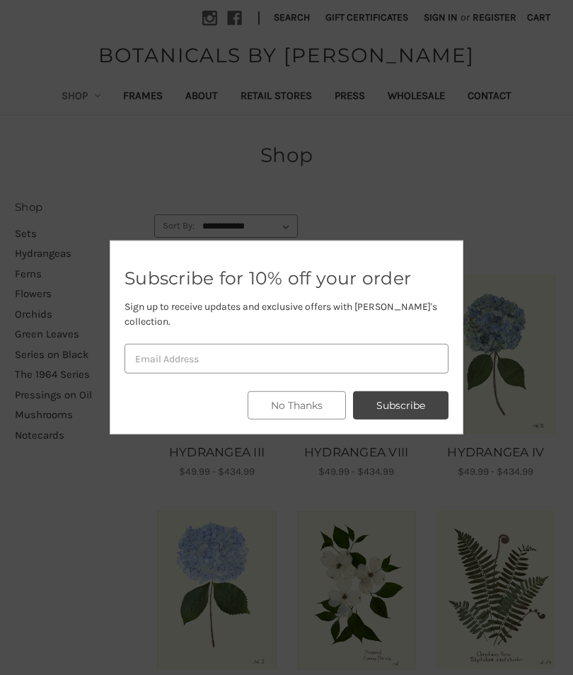
click at [307, 405] on button "No Thanks" at bounding box center [297, 405] width 98 height 28
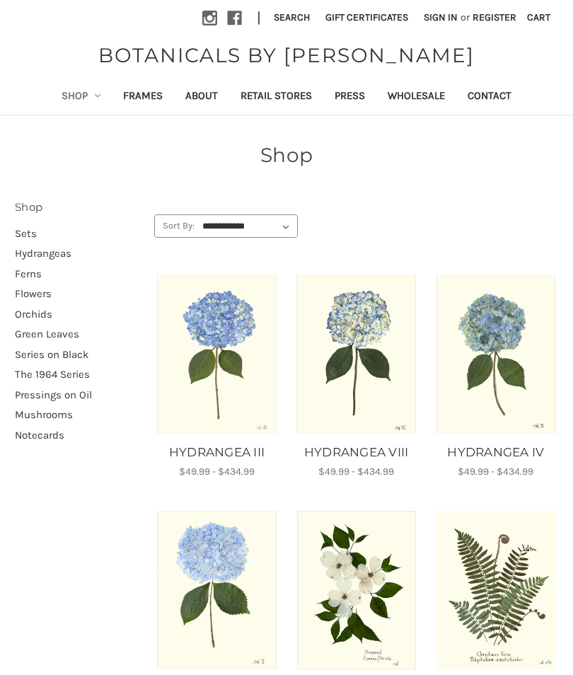
click at [287, 97] on link "Retail Stores" at bounding box center [276, 97] width 94 height 35
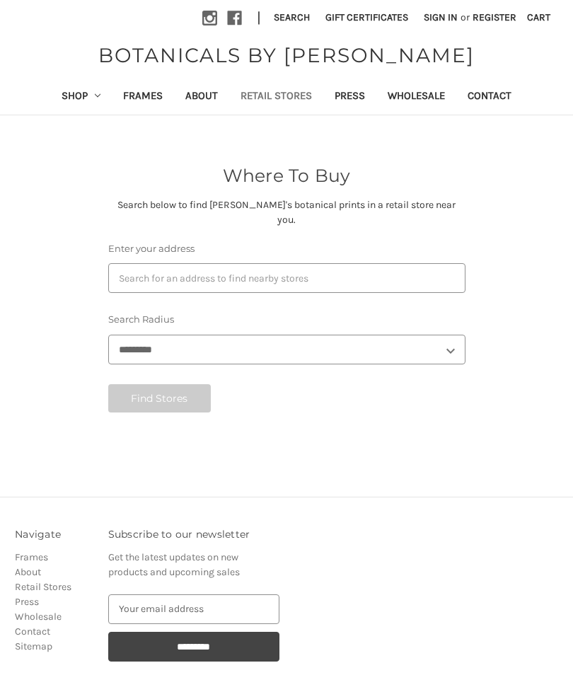
select select "***"
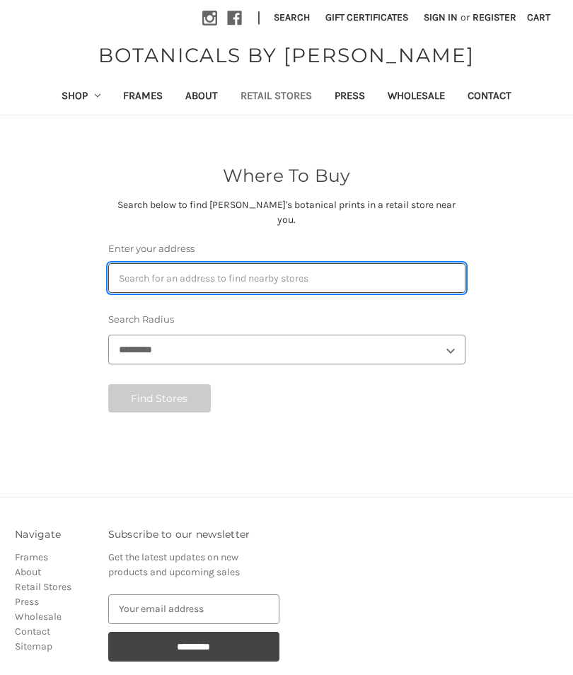
click at [328, 263] on input "Enter your address" at bounding box center [286, 278] width 357 height 30
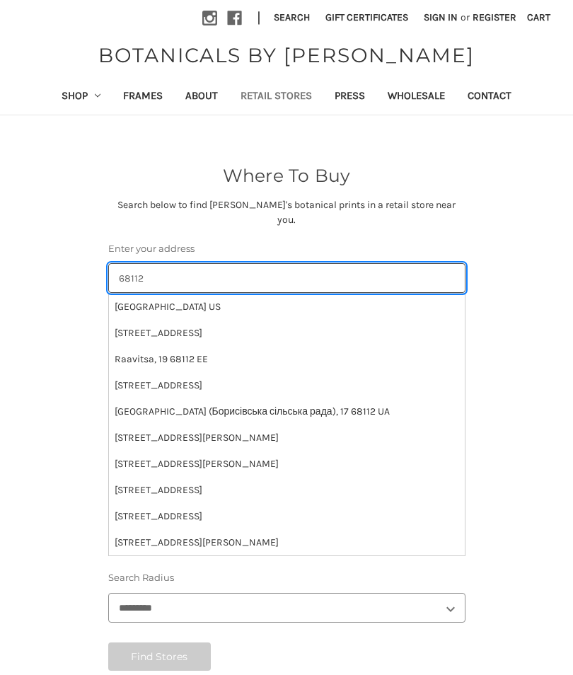
type input "68112"
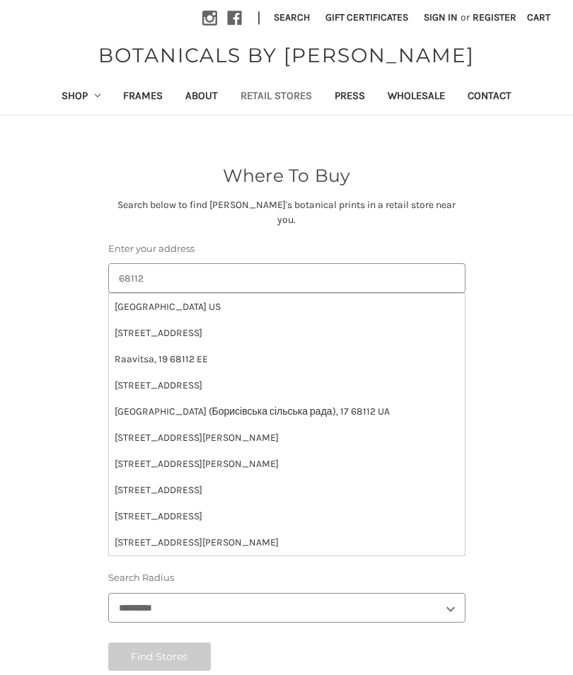
click at [177, 296] on li "Omaha, NE 68112 US" at bounding box center [287, 307] width 356 height 26
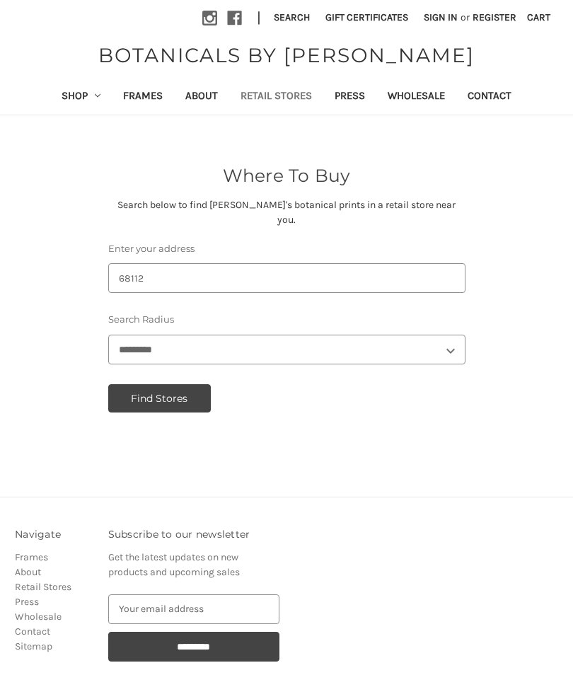
click at [185, 384] on button "Find Stores" at bounding box center [159, 398] width 103 height 28
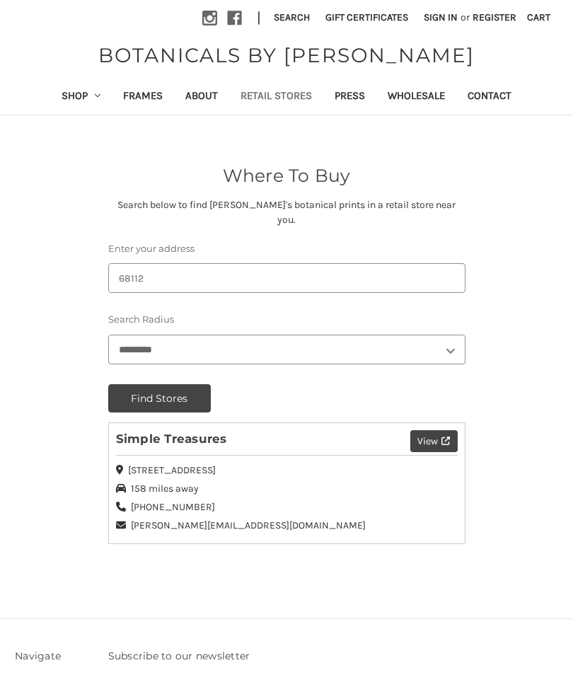
click at [70, 99] on link "Shop" at bounding box center [81, 97] width 62 height 35
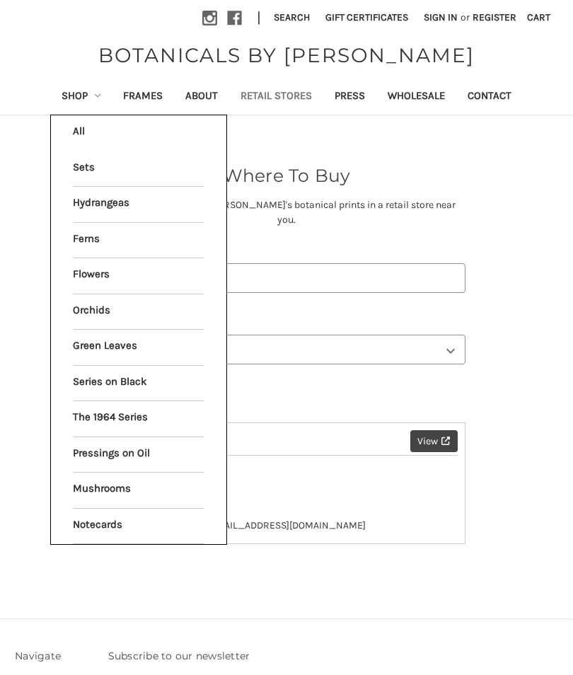
click at [137, 420] on link "The 1964 Series" at bounding box center [138, 418] width 131 height 35
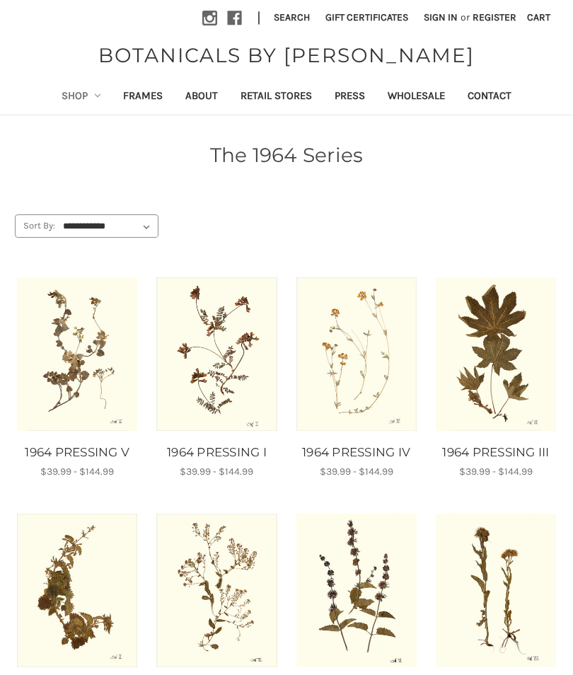
click at [76, 99] on link "Shop" at bounding box center [81, 97] width 62 height 35
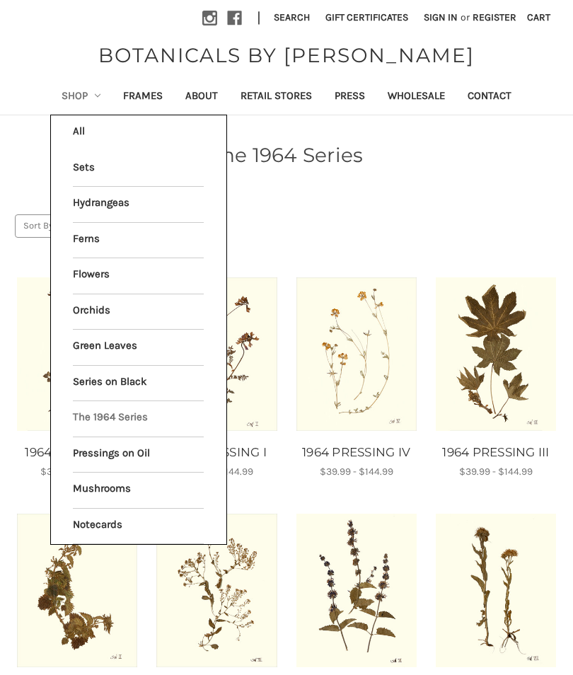
click at [142, 277] on link "Flowers" at bounding box center [138, 275] width 131 height 35
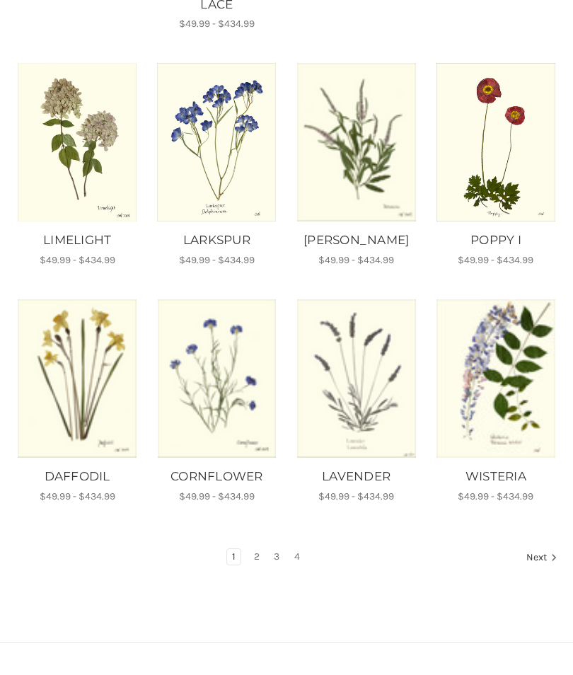
scroll to position [488, 0]
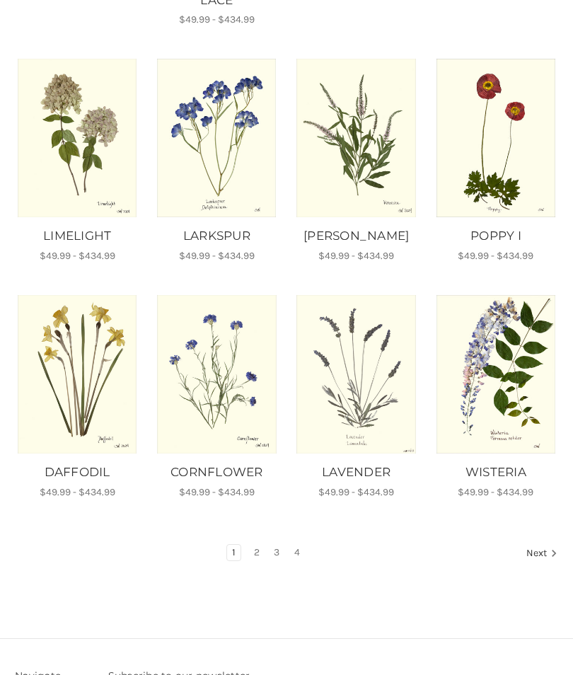
click at [542, 545] on link "Next" at bounding box center [540, 554] width 36 height 18
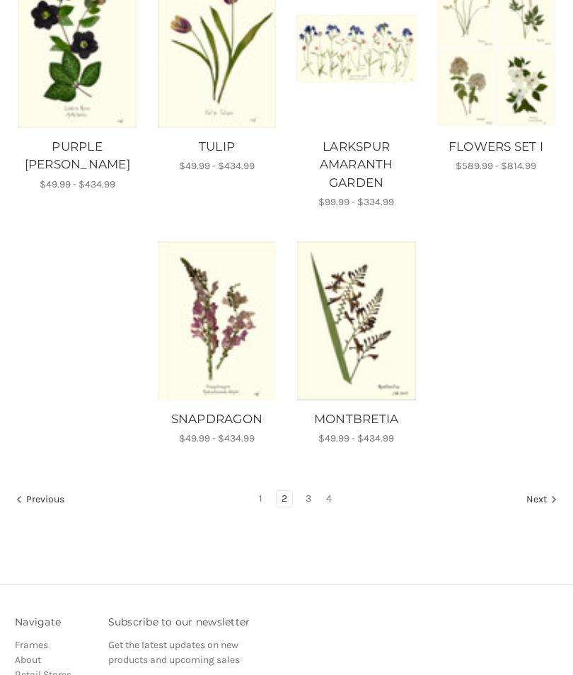
scroll to position [851, 0]
click at [539, 509] on link "Next" at bounding box center [540, 500] width 36 height 18
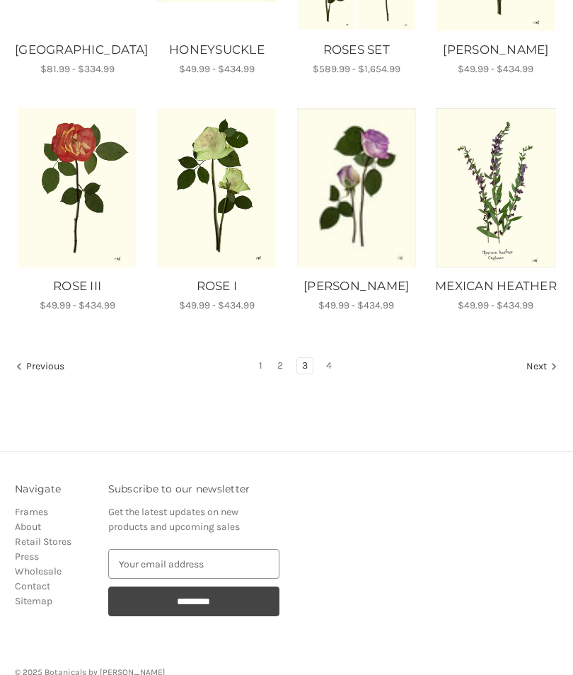
scroll to position [676, 0]
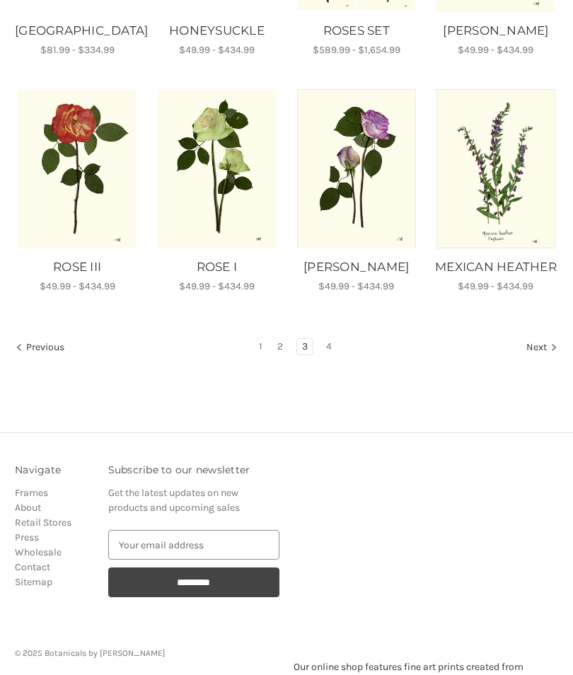
click at [539, 345] on link "Next" at bounding box center [540, 348] width 36 height 18
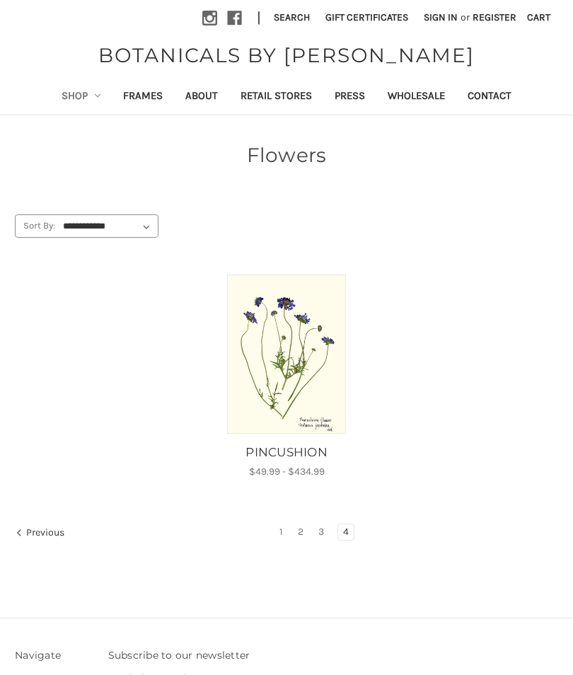
click at [76, 99] on link "Shop" at bounding box center [81, 97] width 62 height 35
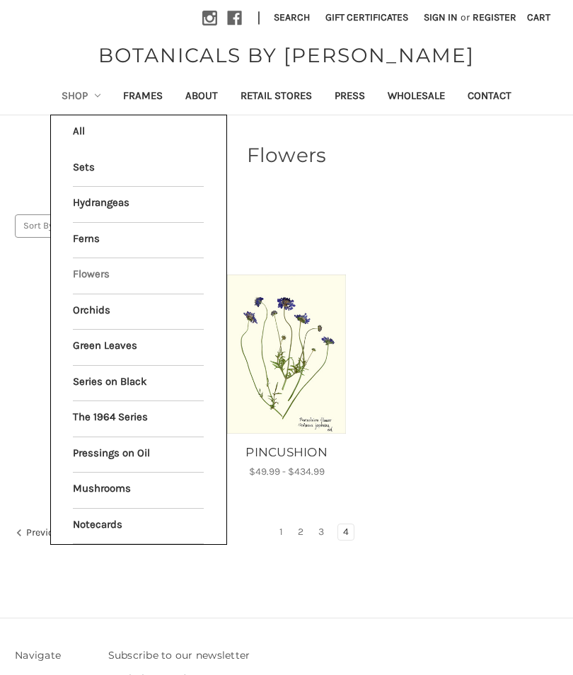
click at [156, 345] on link "Green Leaves" at bounding box center [138, 347] width 131 height 35
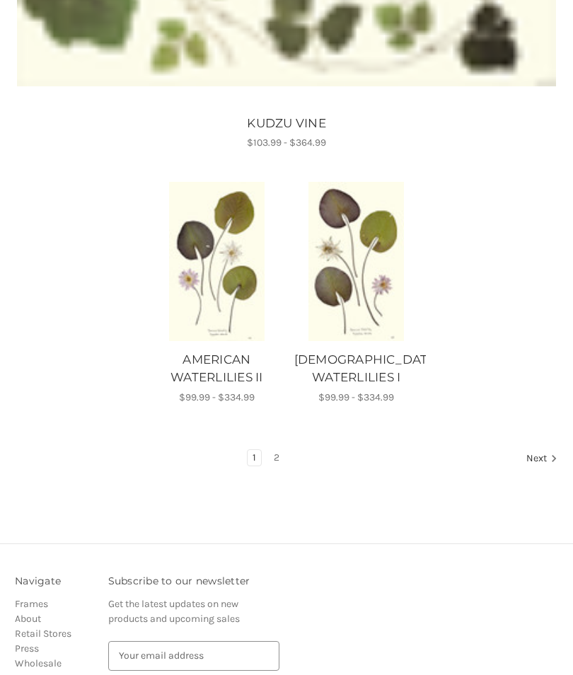
scroll to position [1399, 0]
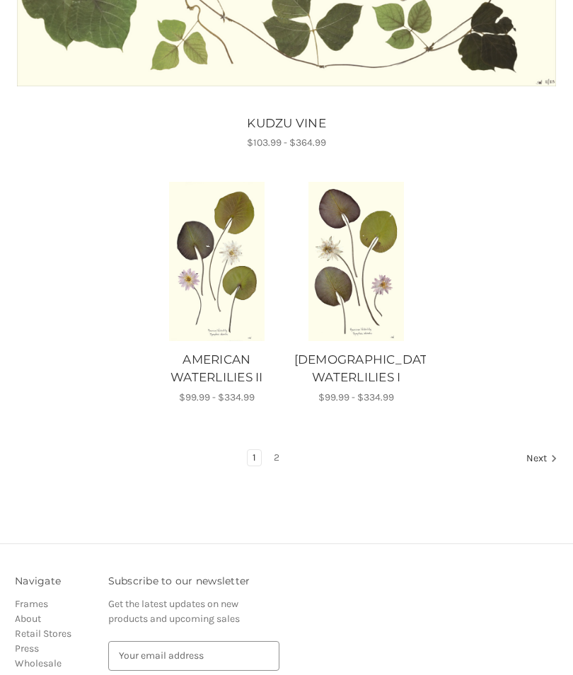
click at [547, 452] on icon "Next" at bounding box center [554, 458] width 14 height 14
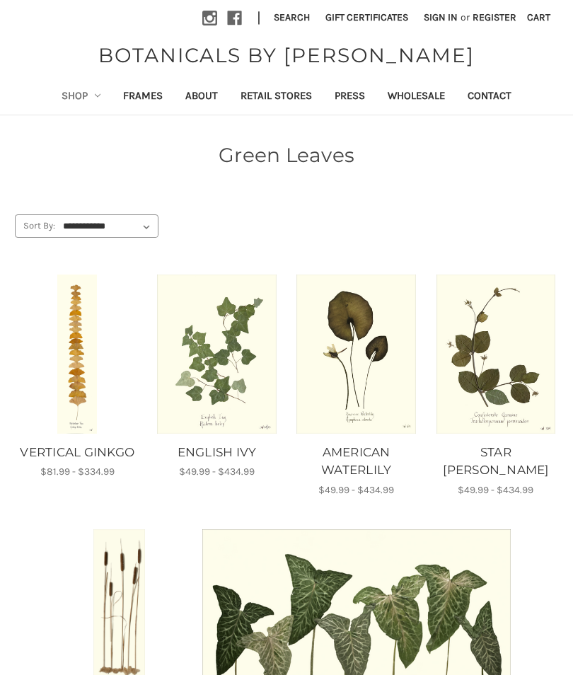
click at [67, 90] on link "Shop" at bounding box center [81, 97] width 62 height 35
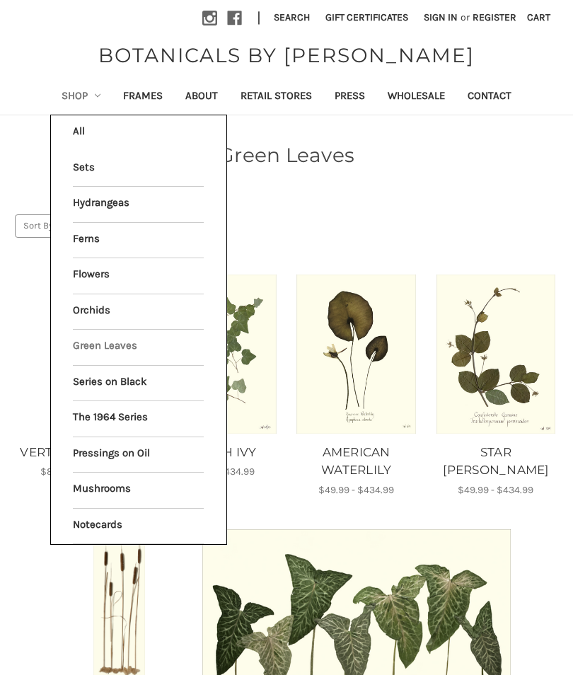
click at [163, 382] on link "Series on Black" at bounding box center [138, 383] width 131 height 35
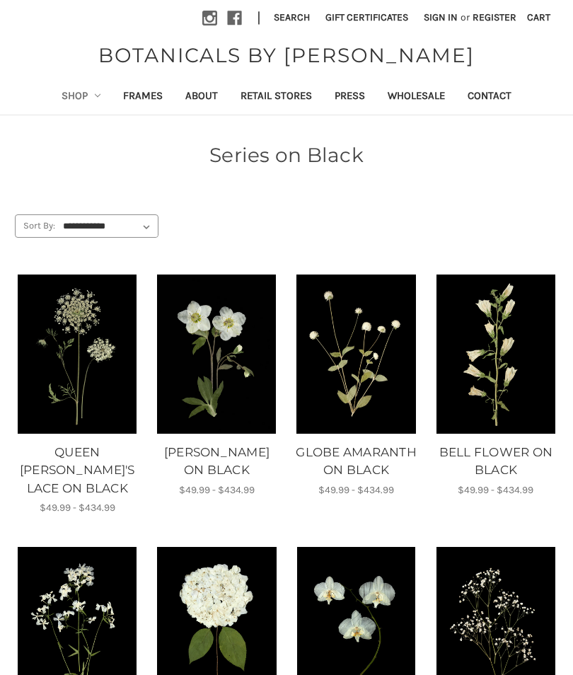
click at [62, 93] on link "Shop" at bounding box center [81, 97] width 62 height 35
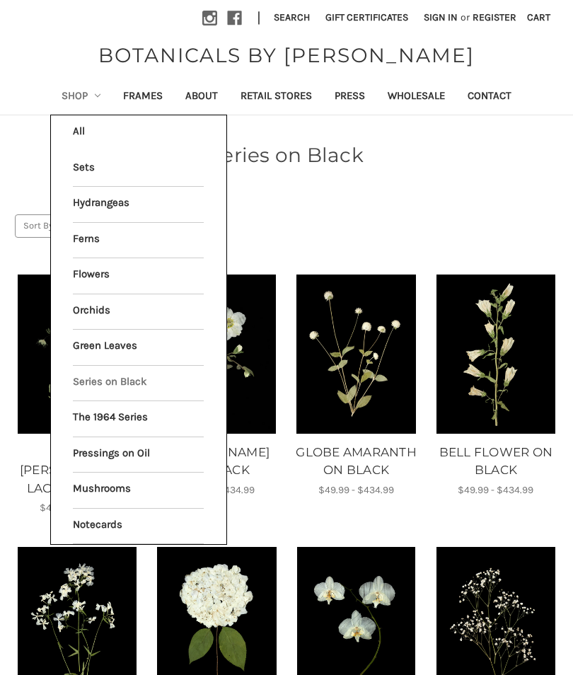
click at [165, 201] on link "Hydrangeas" at bounding box center [138, 204] width 131 height 35
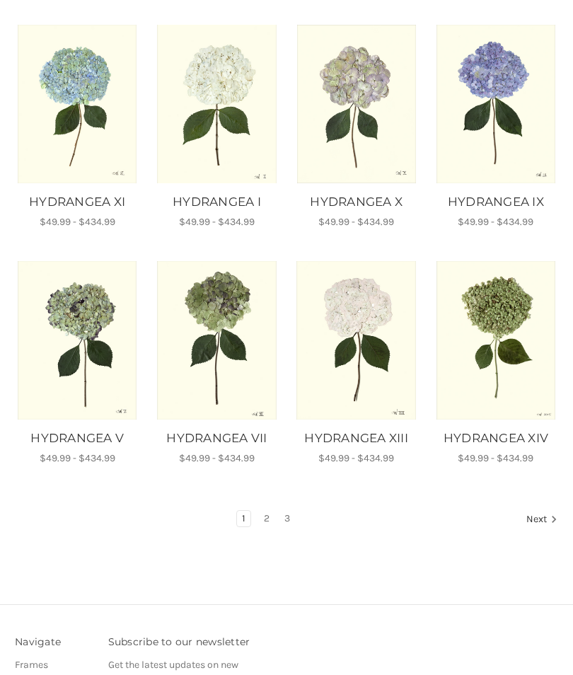
scroll to position [488, 0]
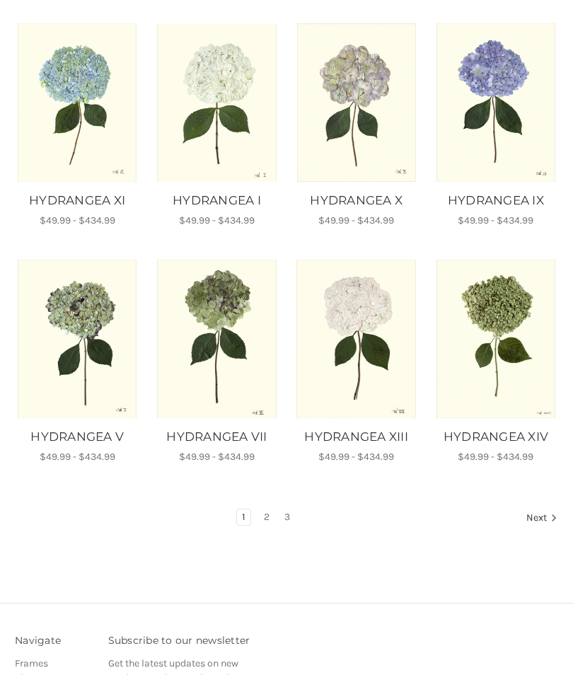
click at [536, 514] on link "Next" at bounding box center [540, 518] width 36 height 18
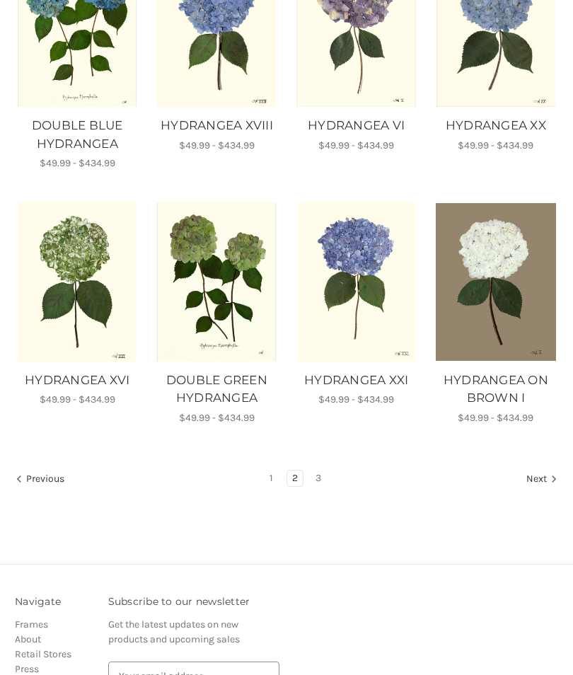
scroll to position [599, 0]
click at [542, 478] on link "Next" at bounding box center [540, 480] width 36 height 18
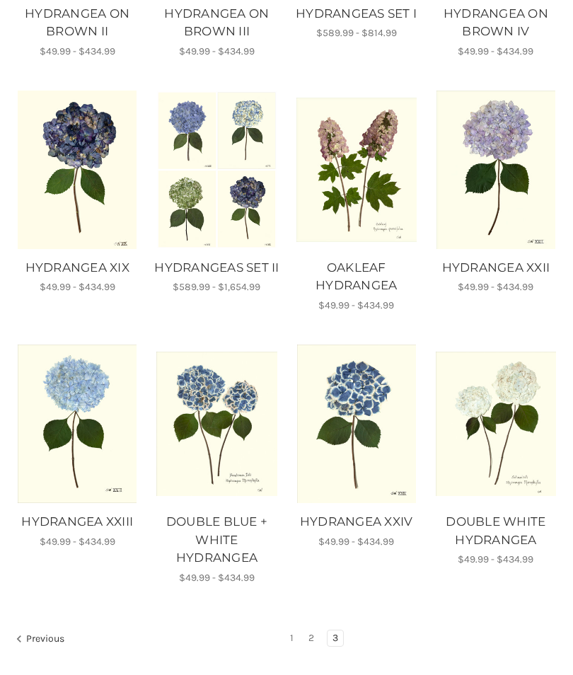
scroll to position [439, 0]
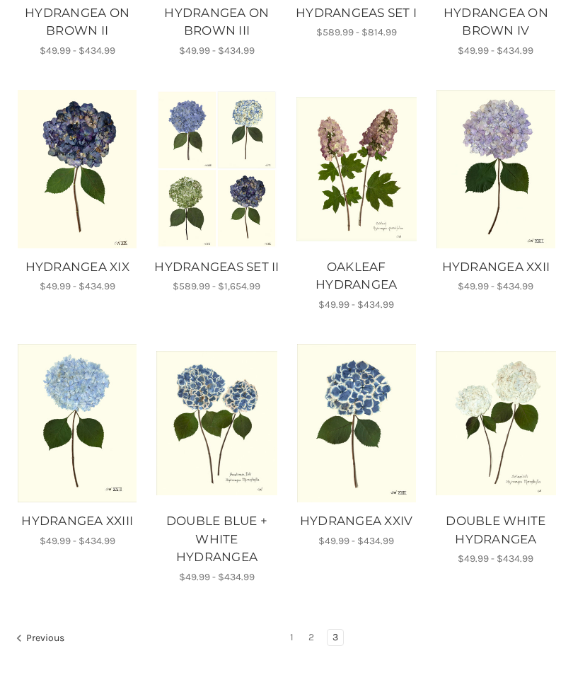
click at [287, 634] on link "1" at bounding box center [291, 638] width 13 height 16
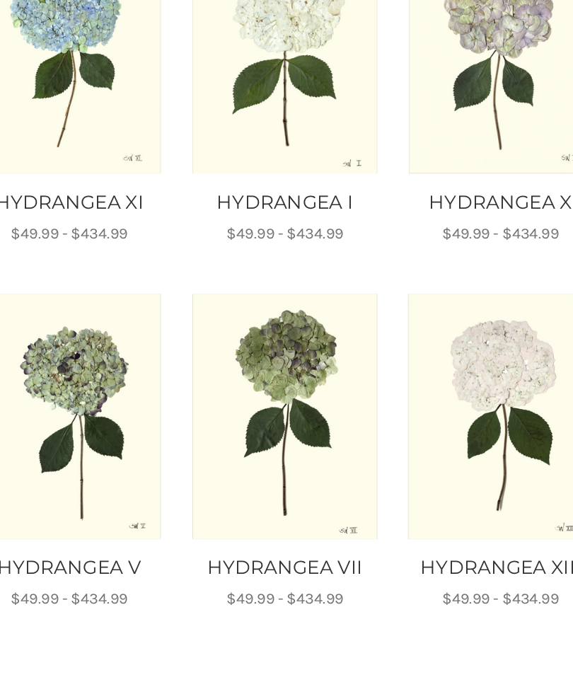
scroll to position [359, 0]
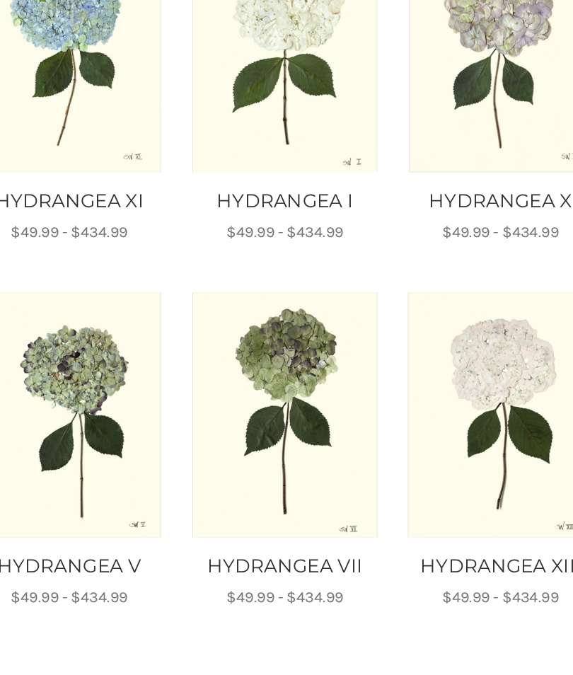
click at [218, 556] on link "HYDRANGEA VII" at bounding box center [216, 565] width 125 height 18
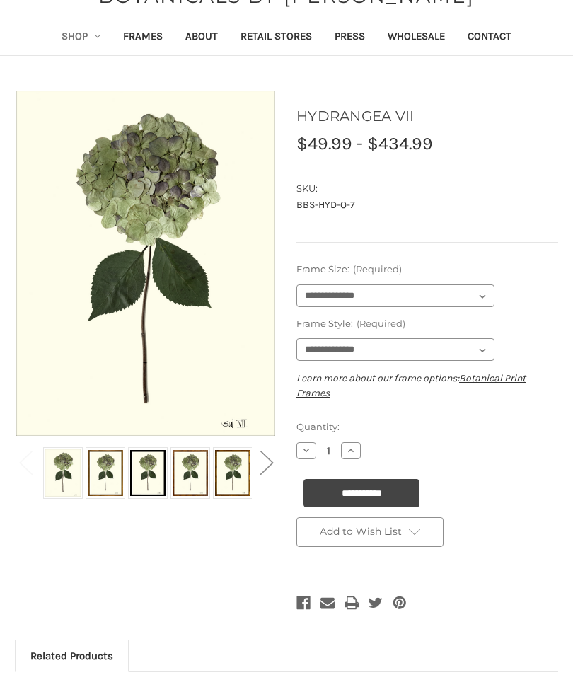
scroll to position [61, 0]
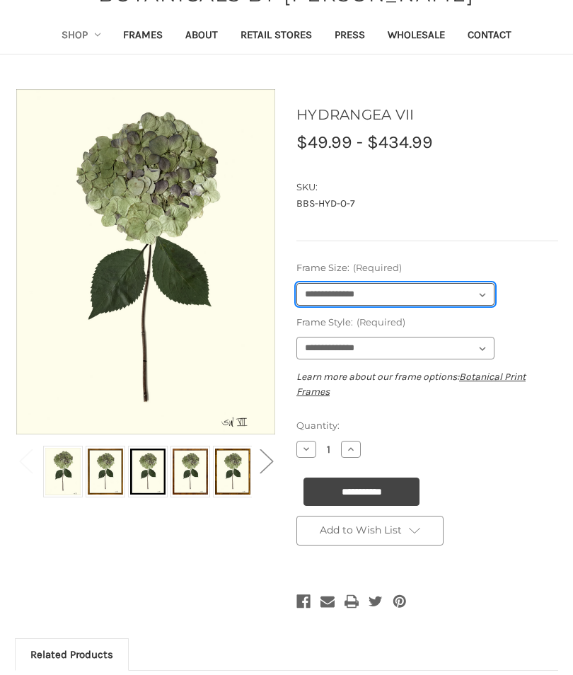
click at [476, 302] on select "**********" at bounding box center [395, 294] width 198 height 23
select select "****"
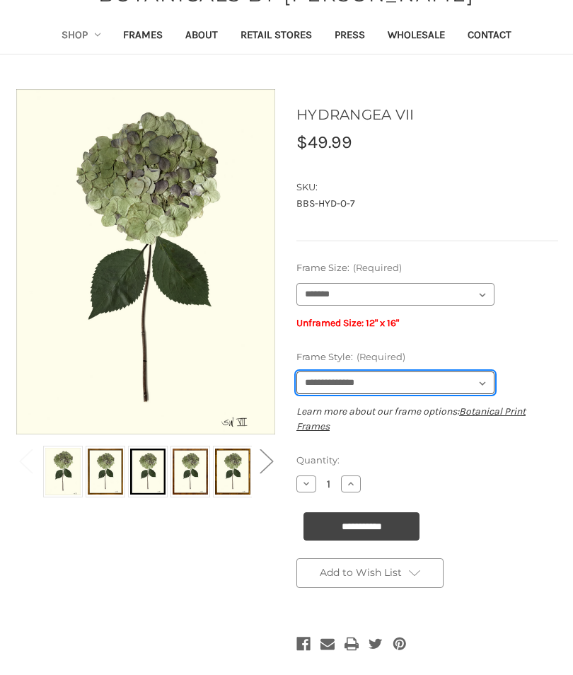
click at [464, 385] on select "**********" at bounding box center [395, 383] width 198 height 23
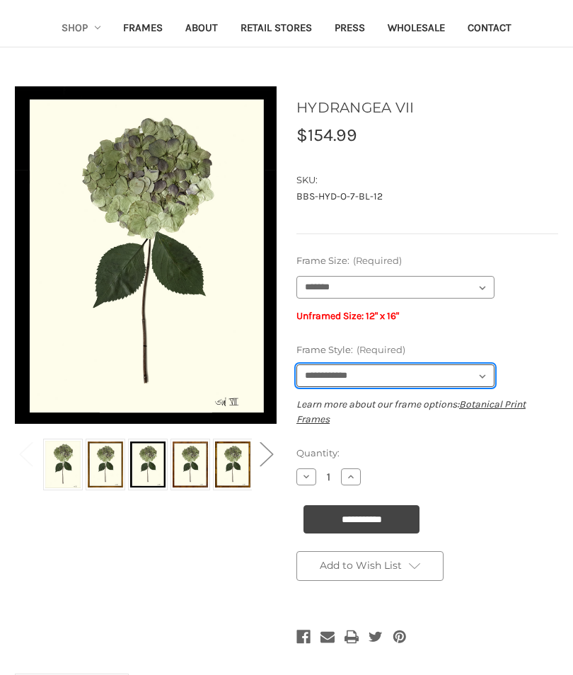
scroll to position [67, 0]
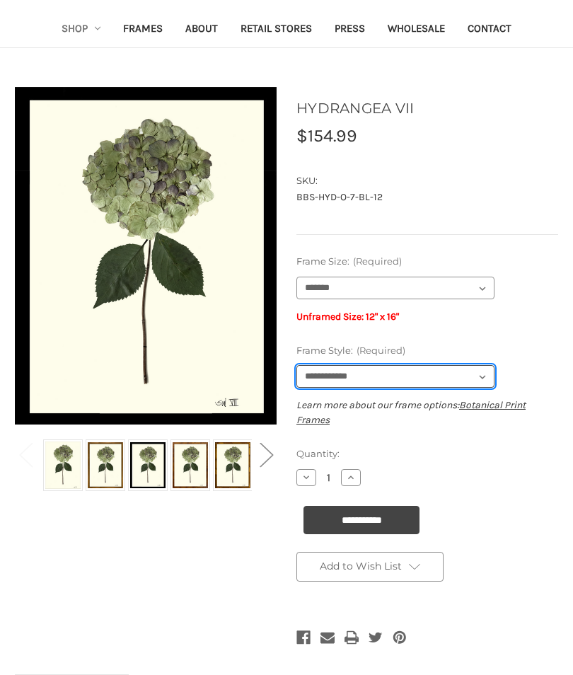
click at [455, 379] on select "**********" at bounding box center [395, 377] width 198 height 23
select select "****"
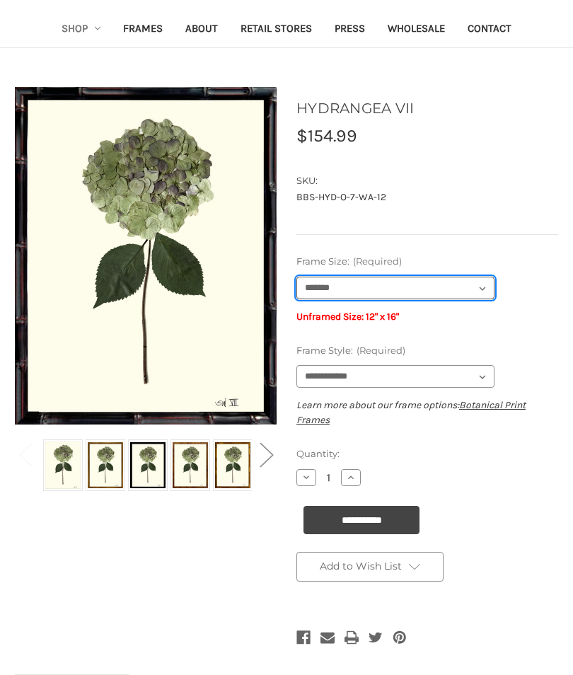
click at [478, 287] on select "**********" at bounding box center [395, 288] width 198 height 23
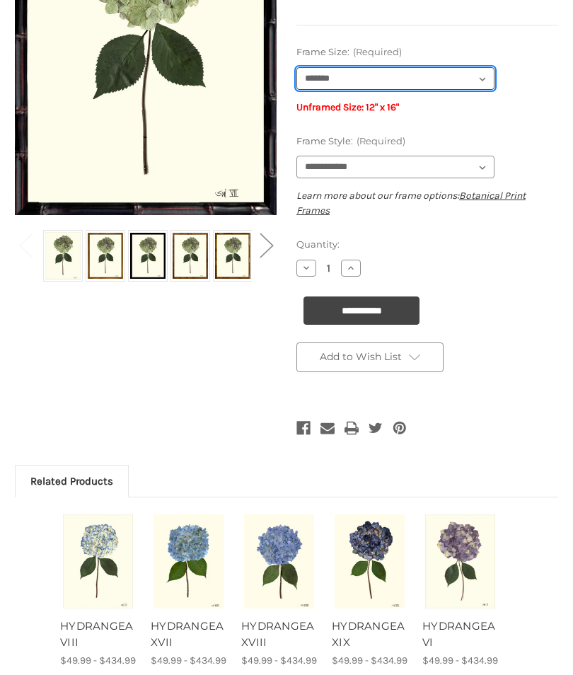
scroll to position [0, 0]
